Goal: Task Accomplishment & Management: Use online tool/utility

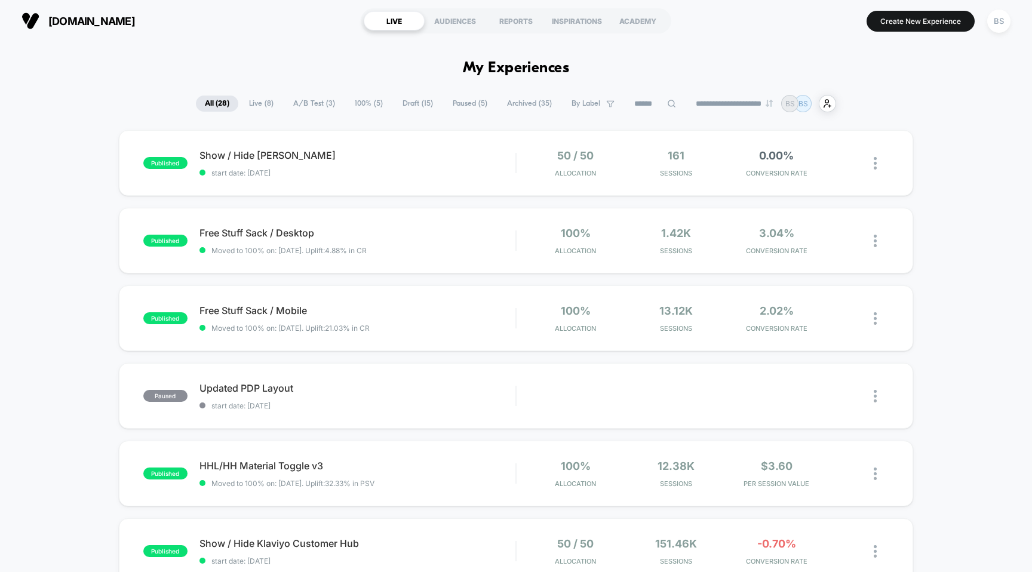
click at [510, 180] on div "published Show / Hide [PERSON_NAME] start date: [DATE] 50 / 50 Allocation 161 S…" at bounding box center [516, 163] width 795 height 66
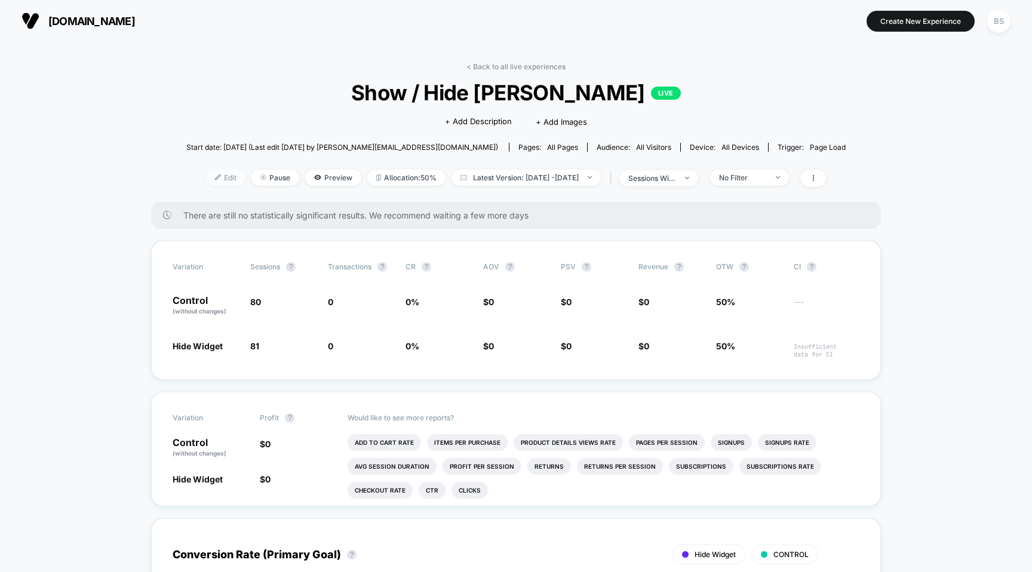
click at [210, 176] on span "Edit" at bounding box center [225, 178] width 39 height 16
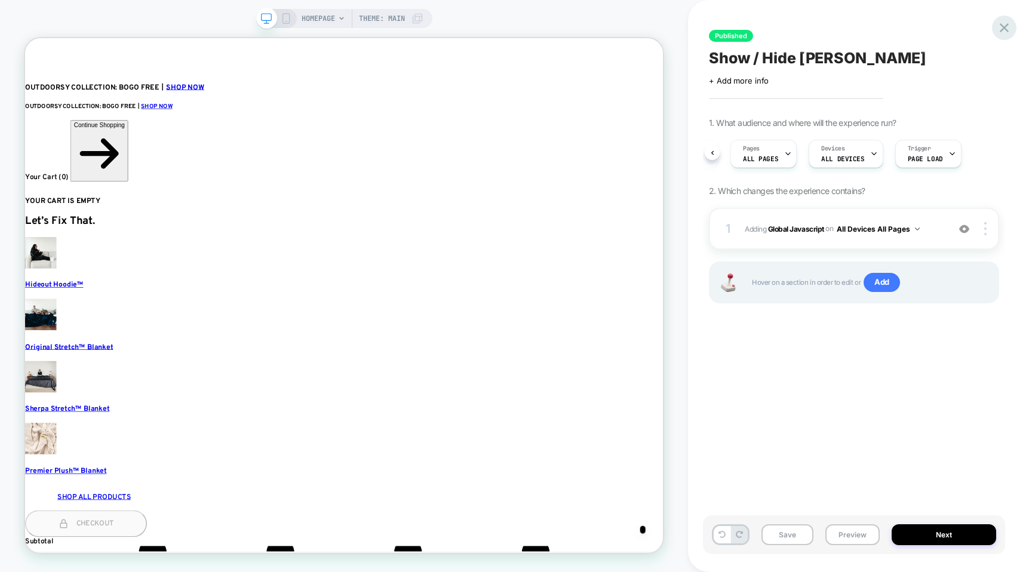
click at [1007, 29] on icon at bounding box center [1004, 27] width 9 height 9
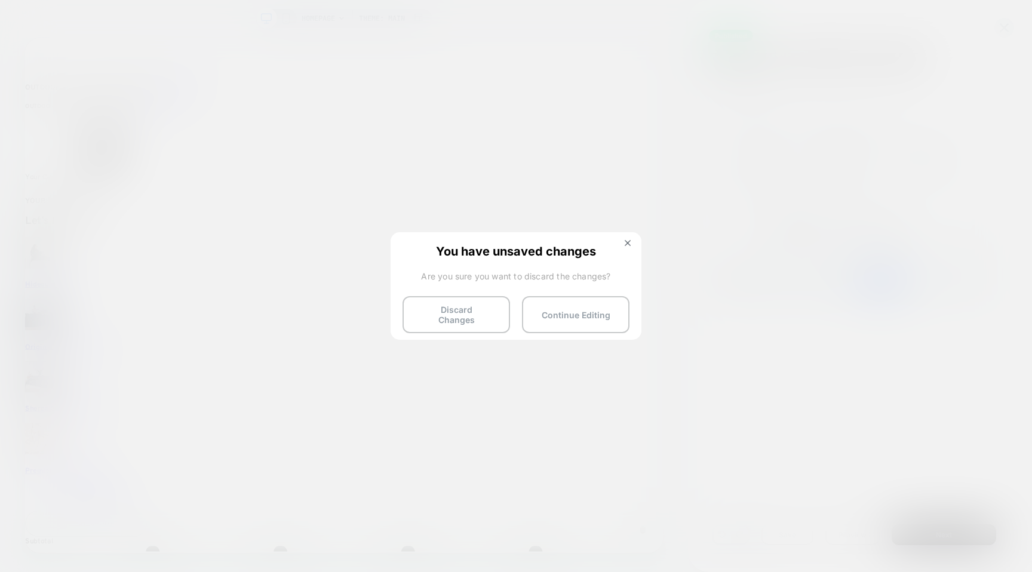
click at [620, 240] on div "You have unsaved changes Are you sure you want to discard the changes? Discard …" at bounding box center [516, 285] width 251 height 106
click at [634, 240] on button at bounding box center [627, 245] width 13 height 10
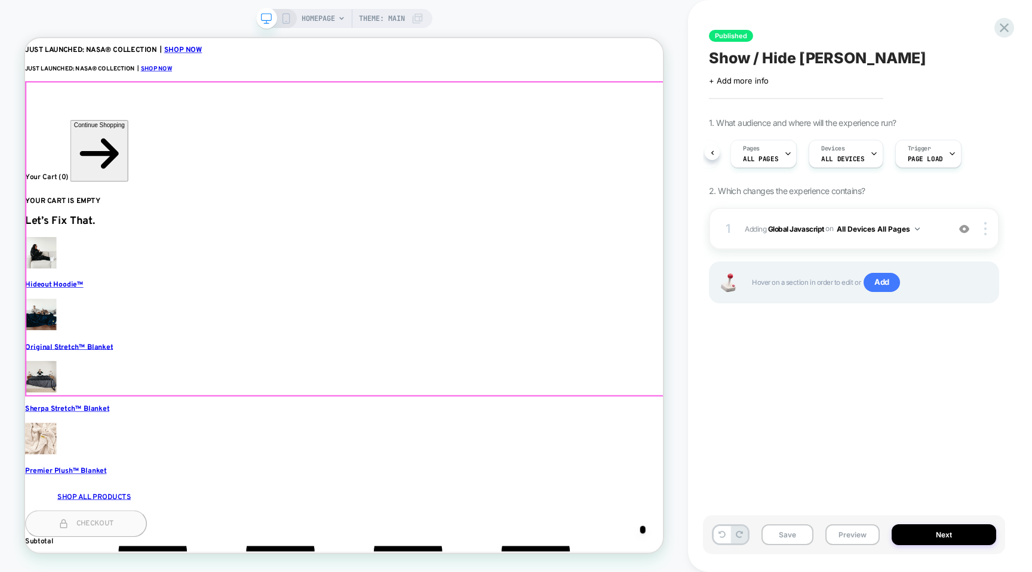
scroll to position [0, 63]
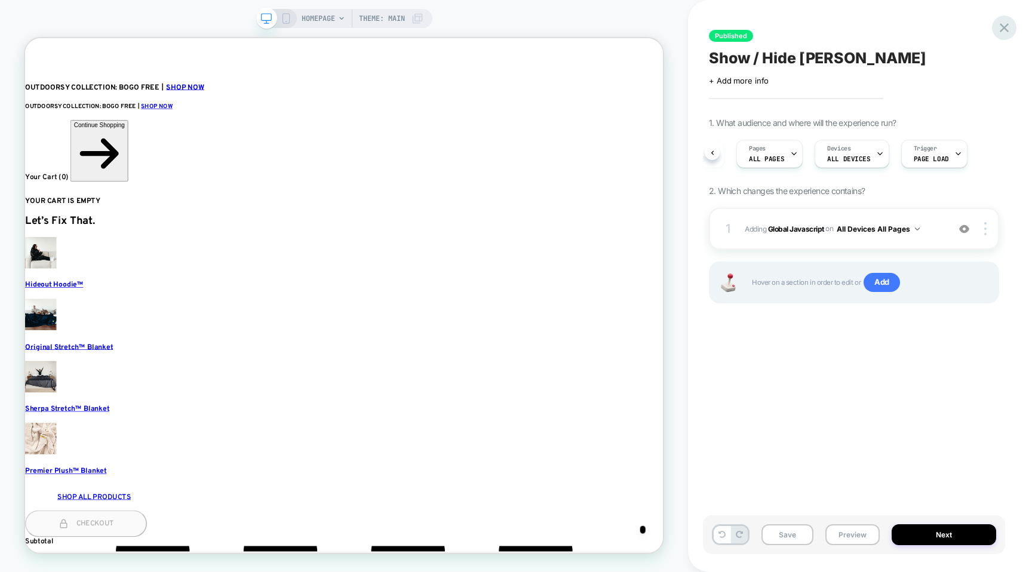
click at [1004, 22] on icon at bounding box center [1005, 28] width 16 height 16
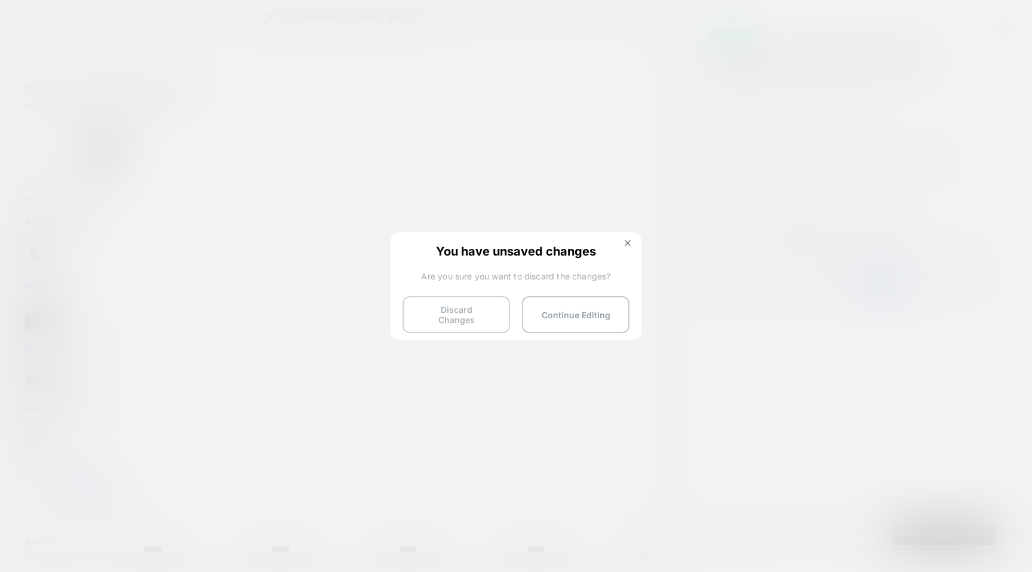
click at [440, 314] on button "Discard Changes" at bounding box center [457, 314] width 108 height 37
